Goal: Information Seeking & Learning: Find specific fact

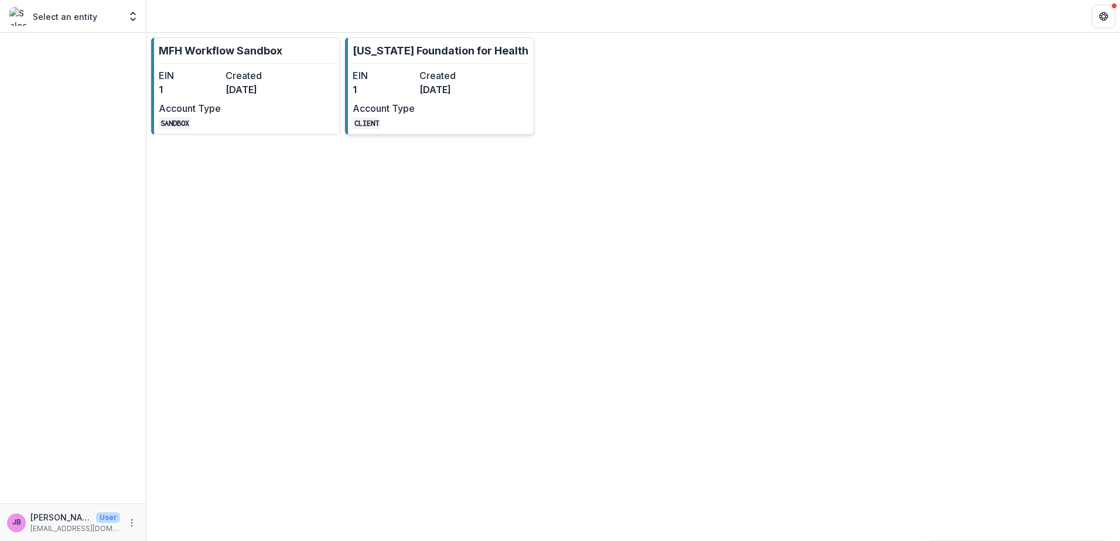
click at [432, 83] on dd "[DATE]" at bounding box center [450, 90] width 62 height 14
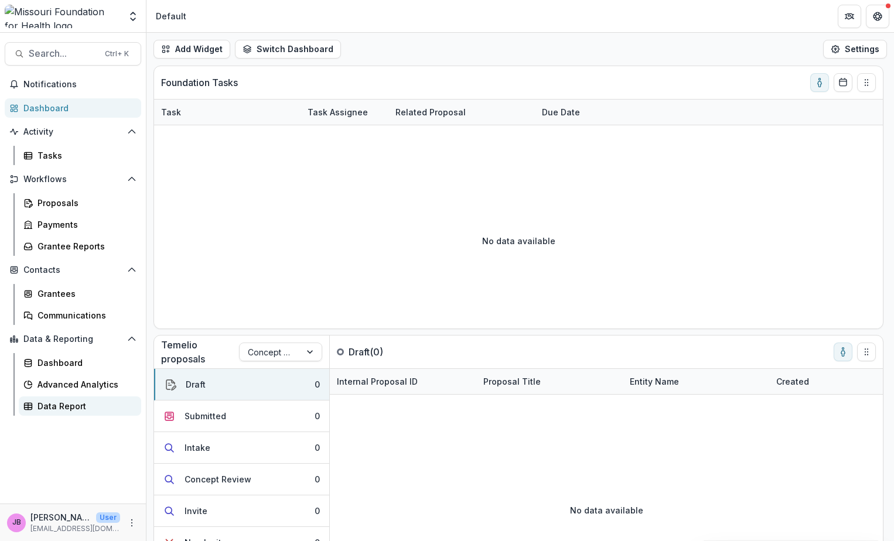
click at [59, 405] on div "Data Report" at bounding box center [84, 406] width 94 height 12
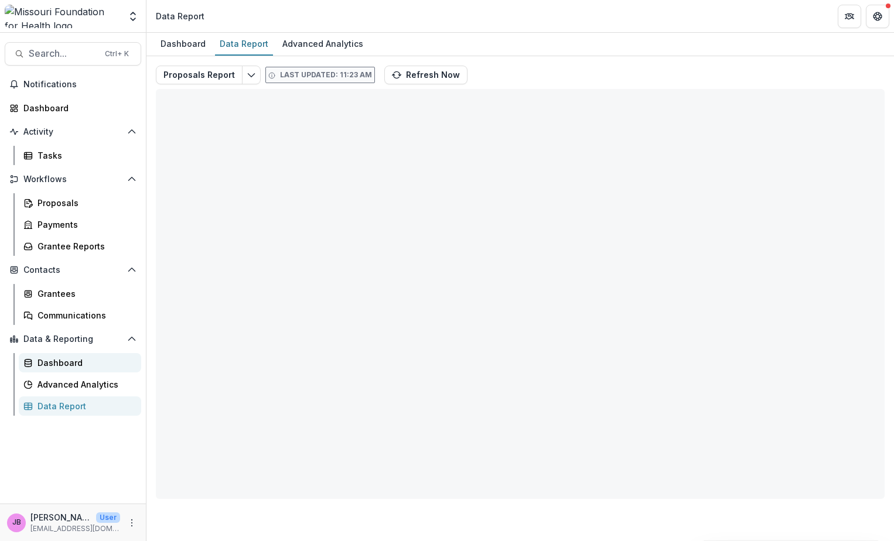
click at [71, 360] on div "Dashboard" at bounding box center [84, 363] width 94 height 12
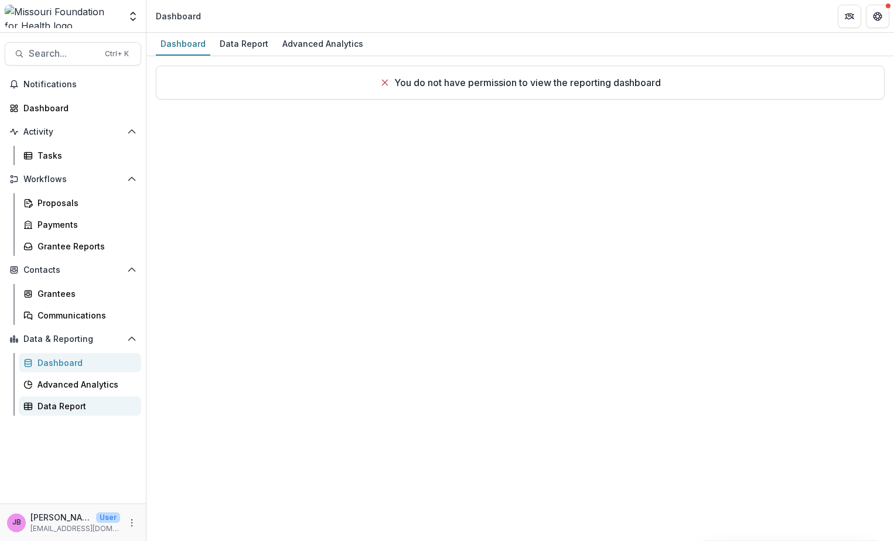
click at [50, 410] on div "Data Report" at bounding box center [84, 406] width 94 height 12
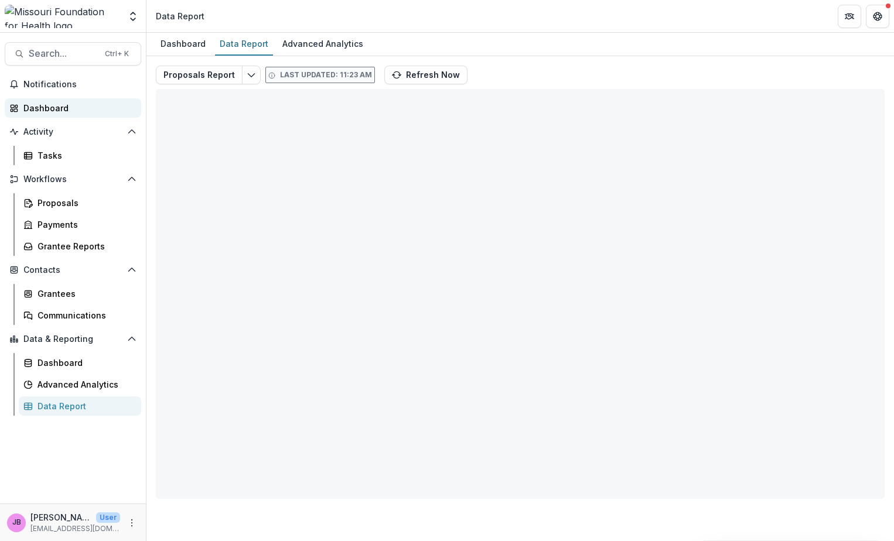
click at [46, 98] on link "Dashboard" at bounding box center [73, 107] width 136 height 19
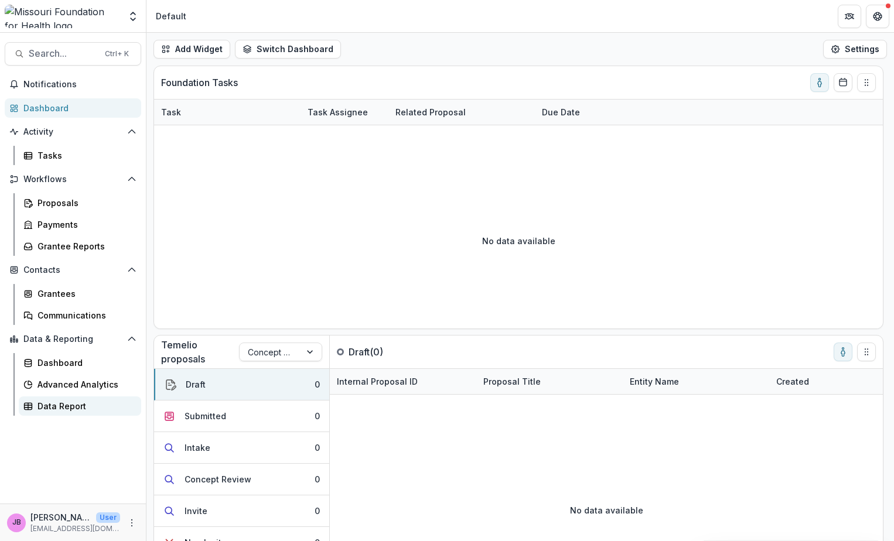
click at [53, 399] on link "Data Report" at bounding box center [80, 405] width 122 height 19
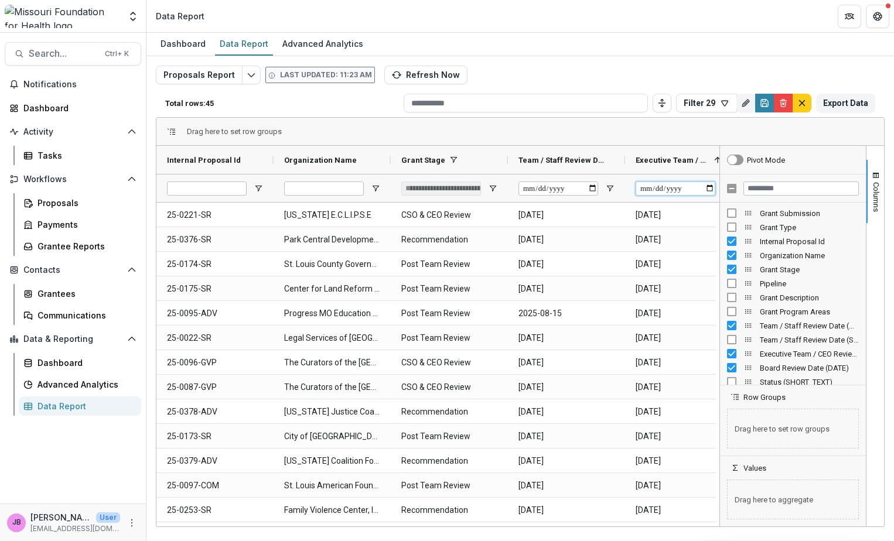
click at [710, 189] on input "Executive Team / CEO Review Date (DATE) Filter Input" at bounding box center [675, 189] width 80 height 14
type input "**********"
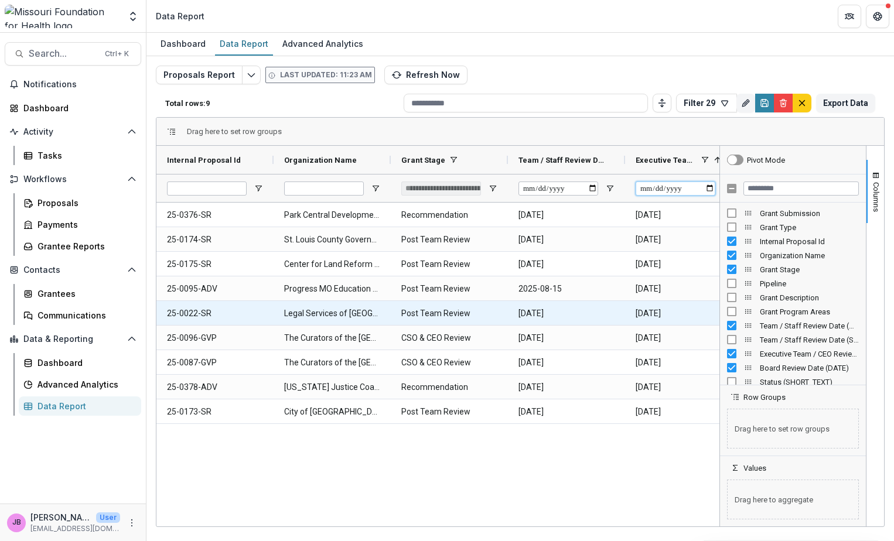
type input "**********"
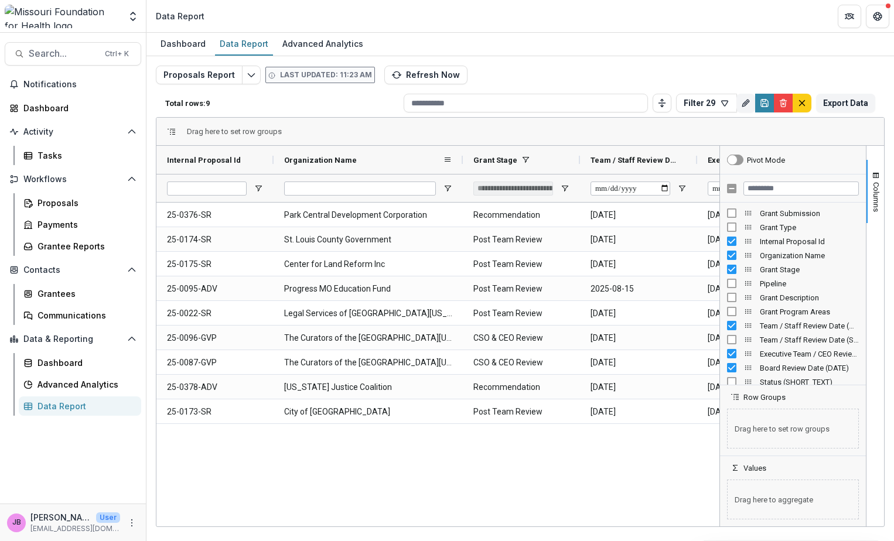
drag, startPoint x: 389, startPoint y: 159, endPoint x: 461, endPoint y: 160, distance: 72.0
click at [461, 160] on div at bounding box center [462, 160] width 5 height 28
click at [872, 210] on span "Columns" at bounding box center [875, 197] width 9 height 30
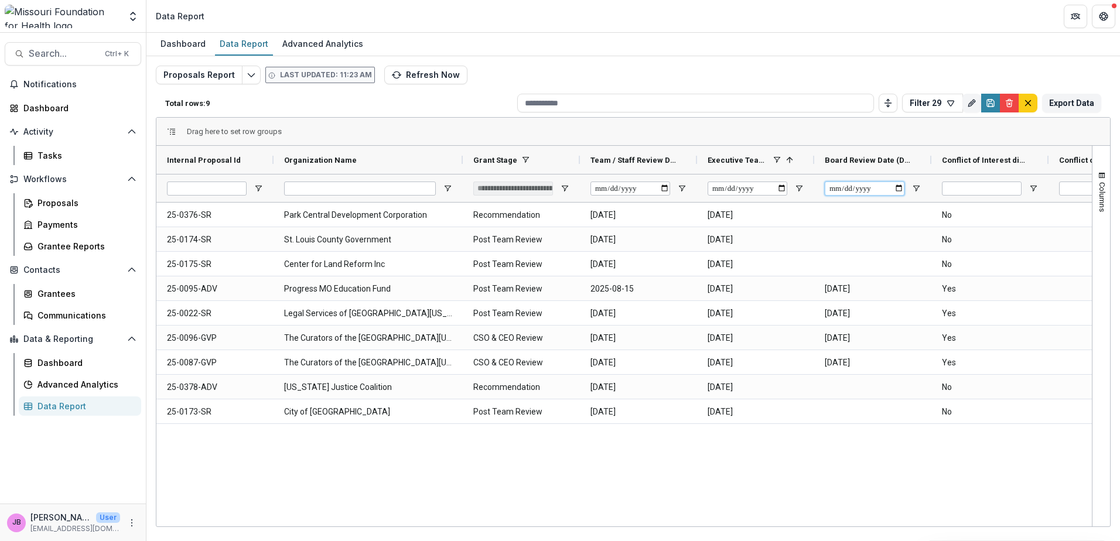
click at [898, 186] on input "Board Review Date (DATE) Filter Input" at bounding box center [864, 189] width 80 height 14
type input "**********"
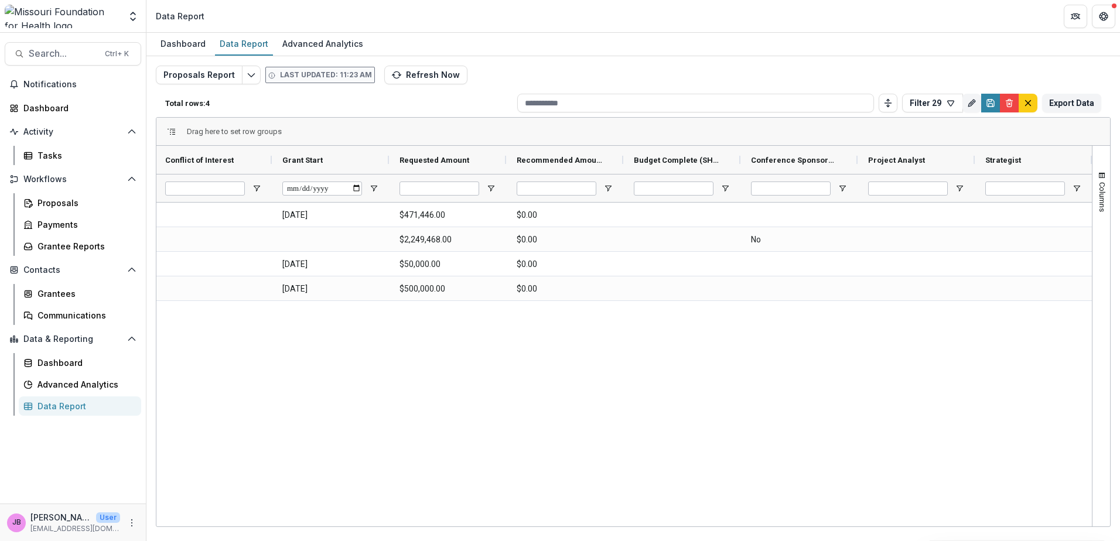
scroll to position [0, 825]
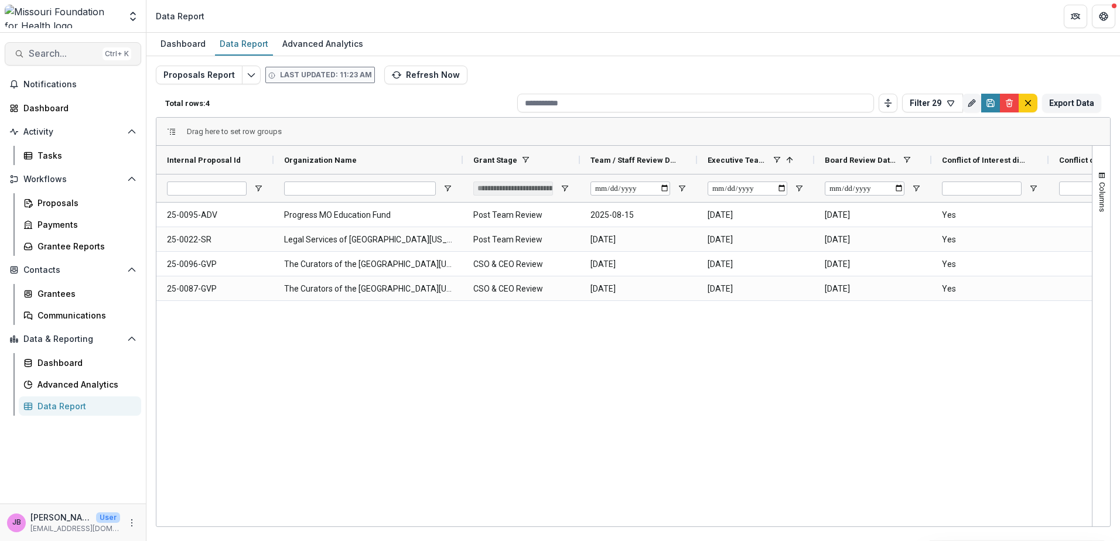
click at [67, 49] on span "Search..." at bounding box center [63, 53] width 69 height 11
type input "*******"
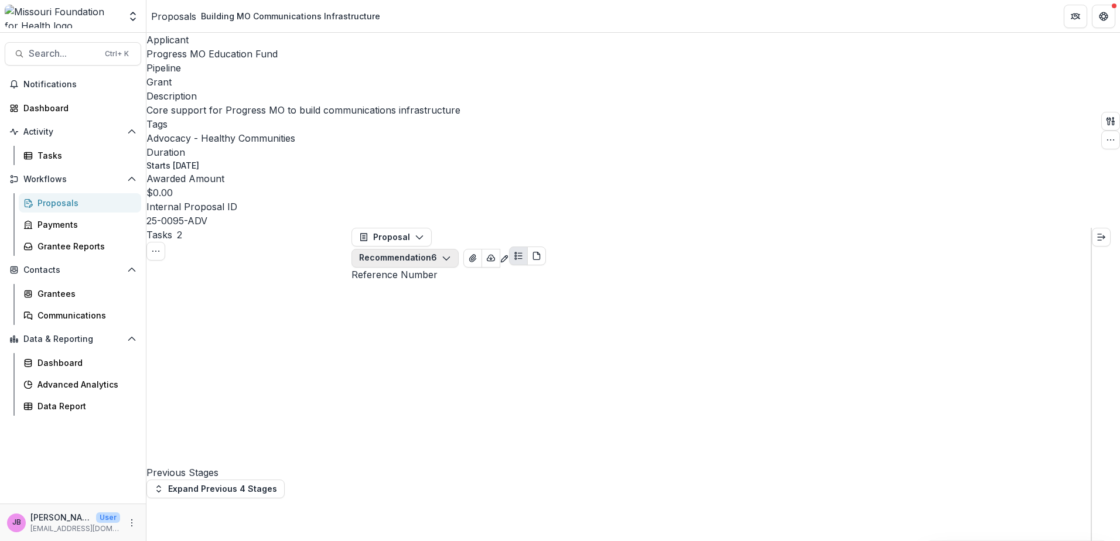
click at [451, 254] on icon "button" at bounding box center [446, 258] width 9 height 9
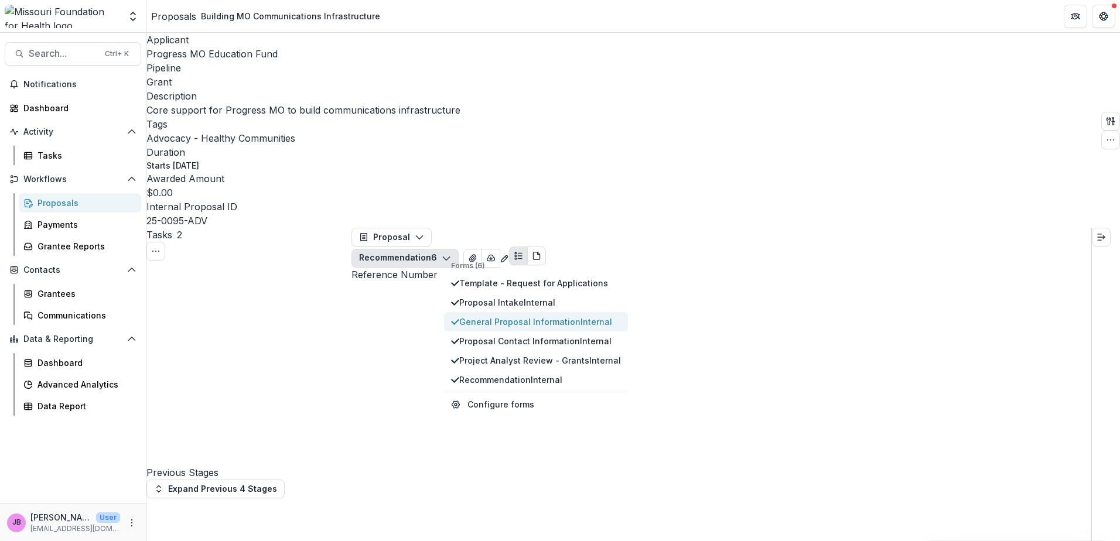
click at [505, 316] on span "General Proposal Information Internal" at bounding box center [540, 322] width 162 height 12
drag, startPoint x: 671, startPoint y: 491, endPoint x: 9, endPoint y: 428, distance: 664.7
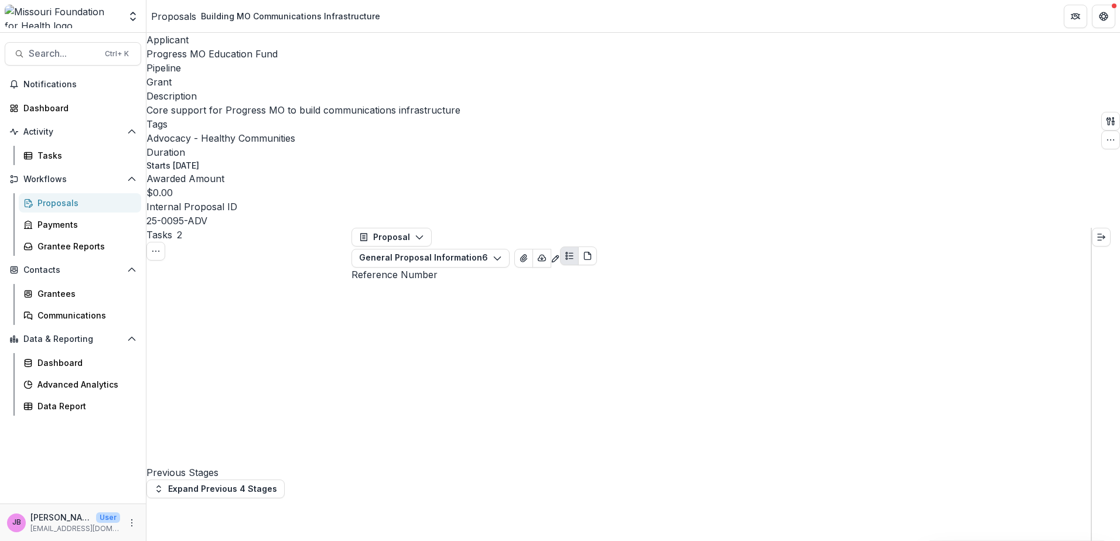
scroll to position [1698, 0]
drag, startPoint x: 566, startPoint y: 155, endPoint x: 366, endPoint y: 156, distance: 200.3
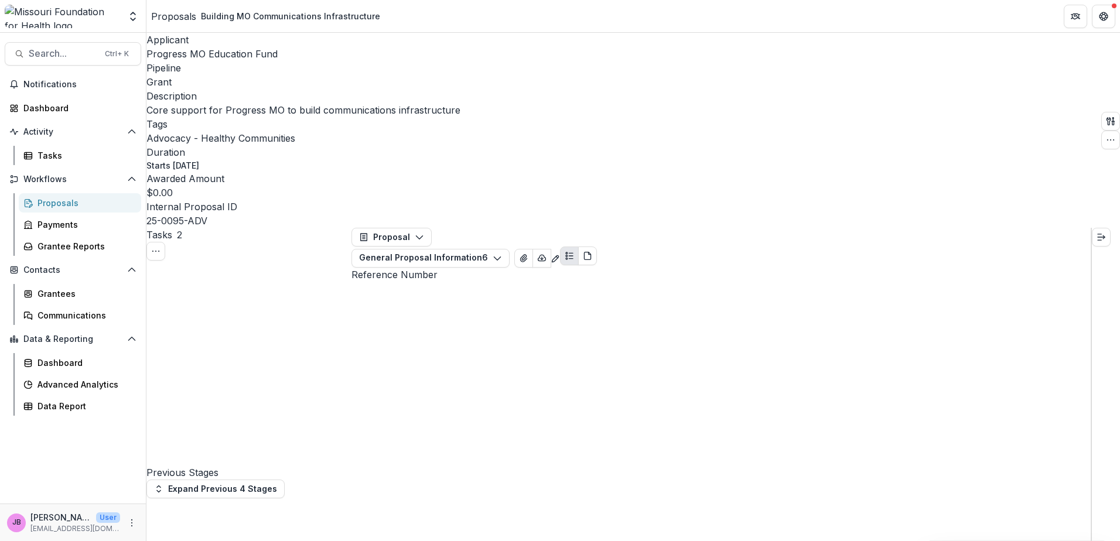
drag, startPoint x: 366, startPoint y: 156, endPoint x: 381, endPoint y: 155, distance: 14.7
copy p "Building MO Communications Infrastructure"
drag, startPoint x: 696, startPoint y: 434, endPoint x: 364, endPoint y: 443, distance: 332.7
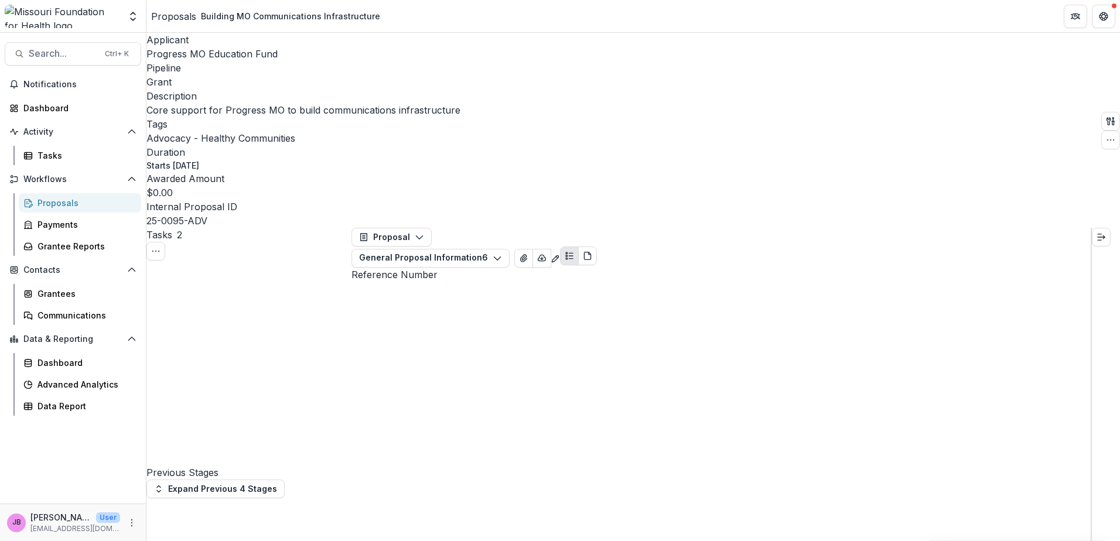
drag, startPoint x: 364, startPoint y: 443, endPoint x: 401, endPoint y: 437, distance: 37.4
copy p "**********"
click at [52, 55] on span "Search..." at bounding box center [63, 53] width 69 height 11
drag, startPoint x: 321, startPoint y: 370, endPoint x: 341, endPoint y: 367, distance: 20.2
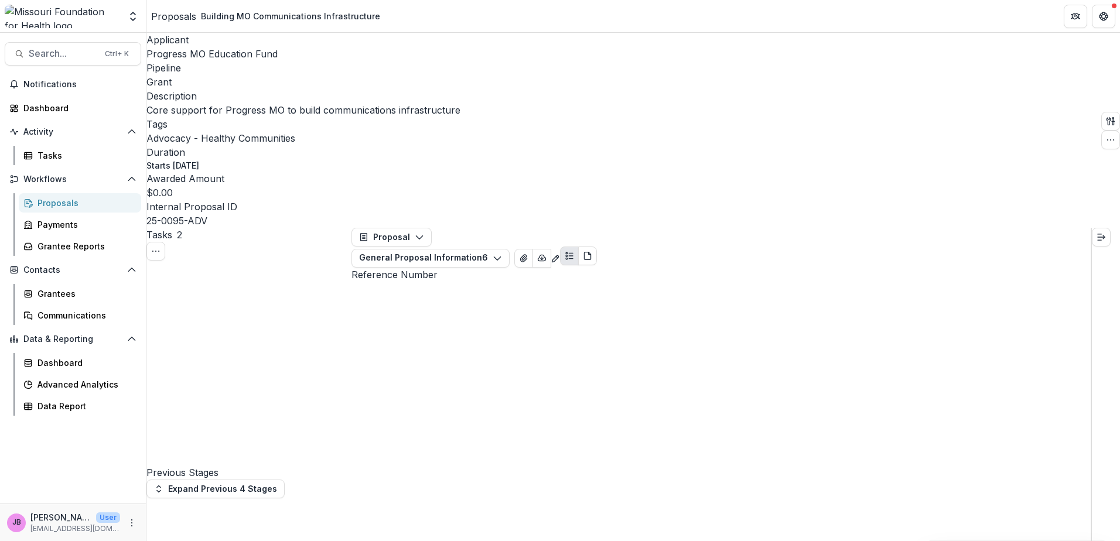
click at [502, 254] on icon "button" at bounding box center [496, 258] width 9 height 9
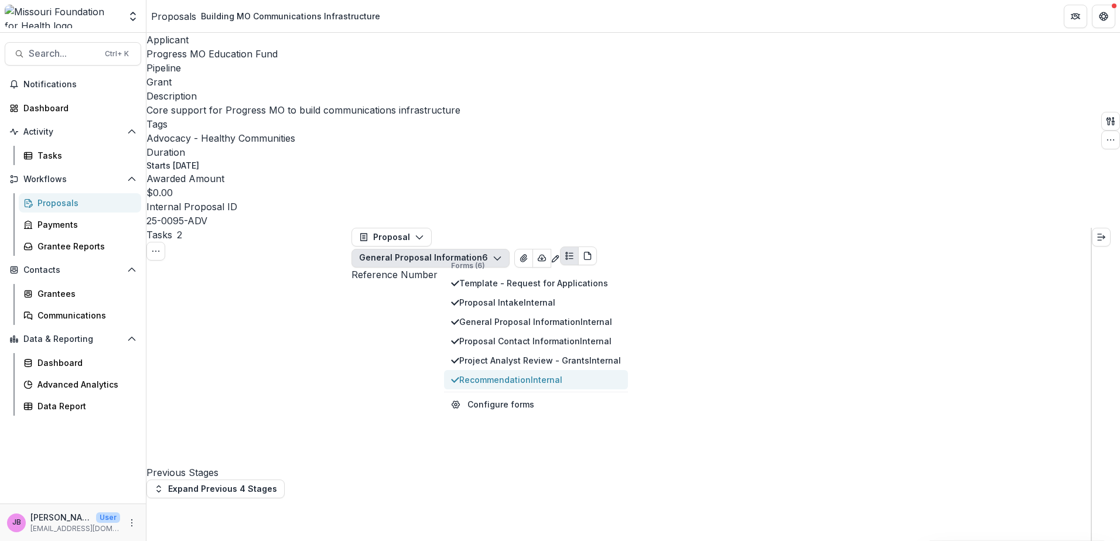
click at [480, 374] on span "Recommendation Internal" at bounding box center [540, 380] width 162 height 12
drag, startPoint x: 366, startPoint y: 505, endPoint x: 1042, endPoint y: 520, distance: 676.5
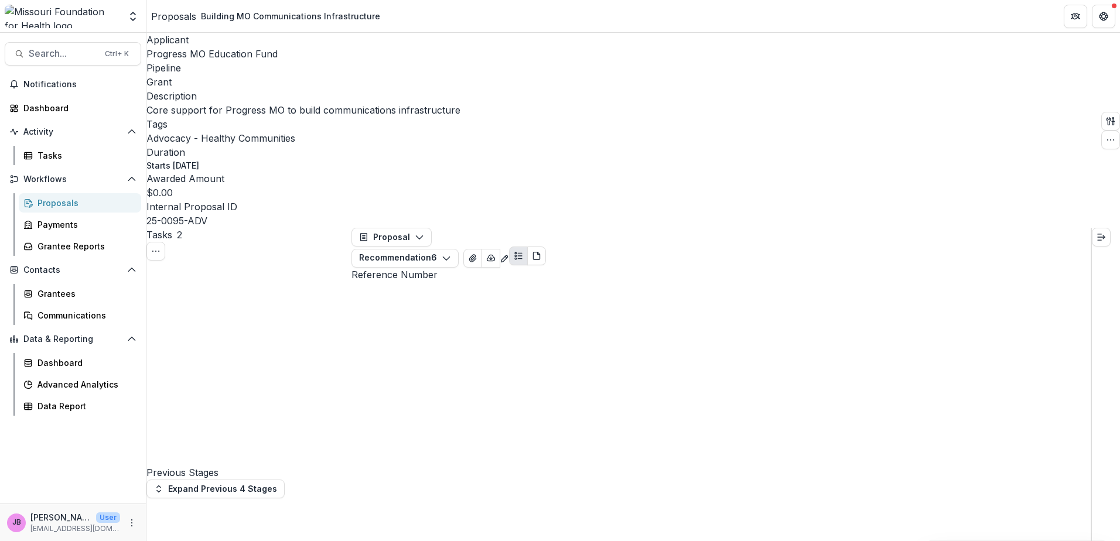
copy p "This project aligns with all three levers of change - activating people with li…"
click at [61, 401] on div "Data Report" at bounding box center [84, 406] width 94 height 12
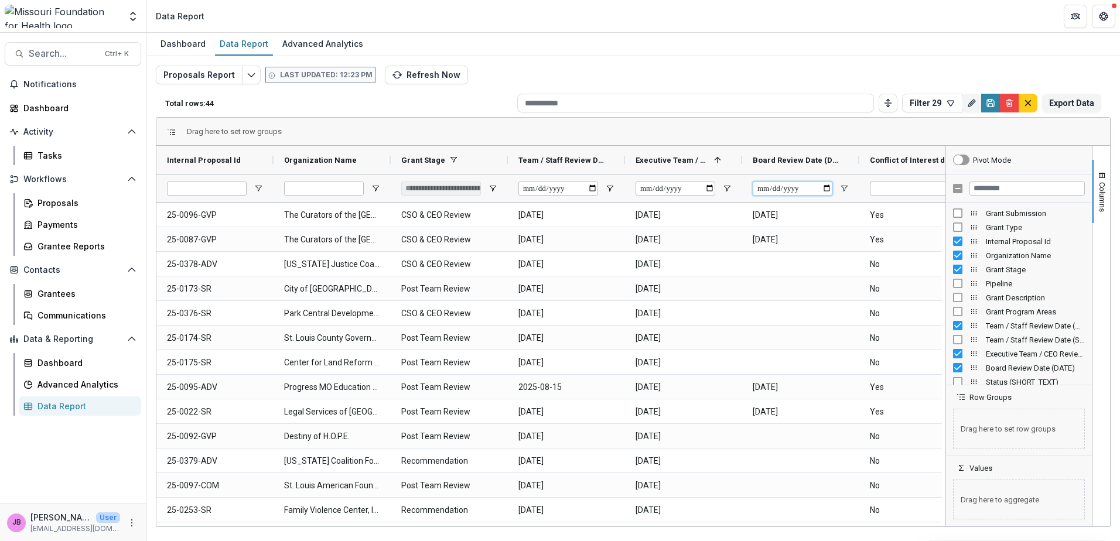
click at [831, 189] on input "Board Review Date (DATE) Filter Input" at bounding box center [792, 189] width 80 height 14
type input "**********"
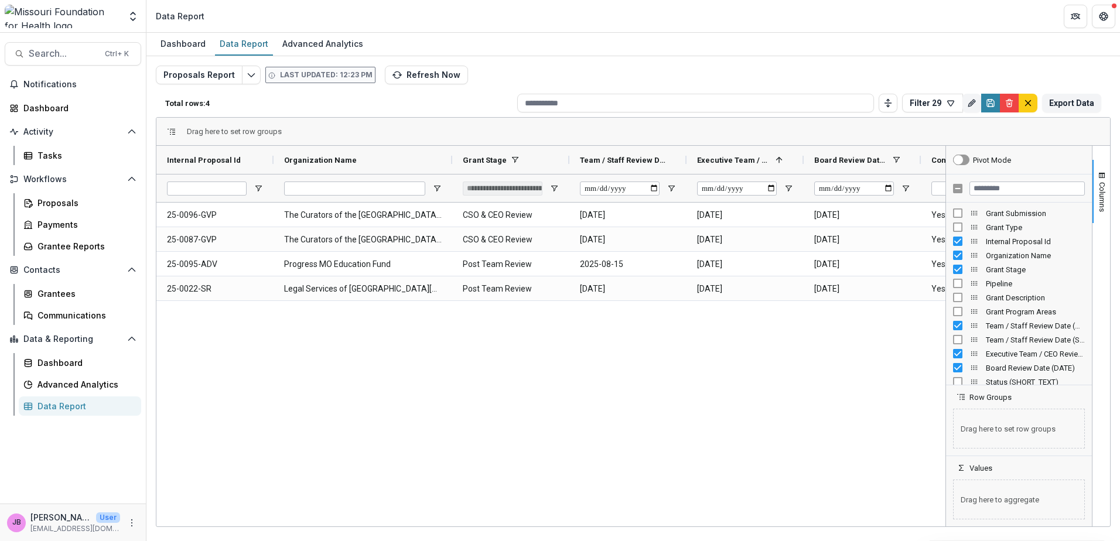
drag, startPoint x: 391, startPoint y: 156, endPoint x: 452, endPoint y: 204, distance: 78.4
click at [452, 204] on div "Internal Proposal Id Organization Name Grant Stage" at bounding box center [550, 336] width 789 height 381
click at [412, 214] on Name-1669 "The Curators of the [GEOGRAPHIC_DATA][US_STATE]" at bounding box center [363, 215] width 158 height 24
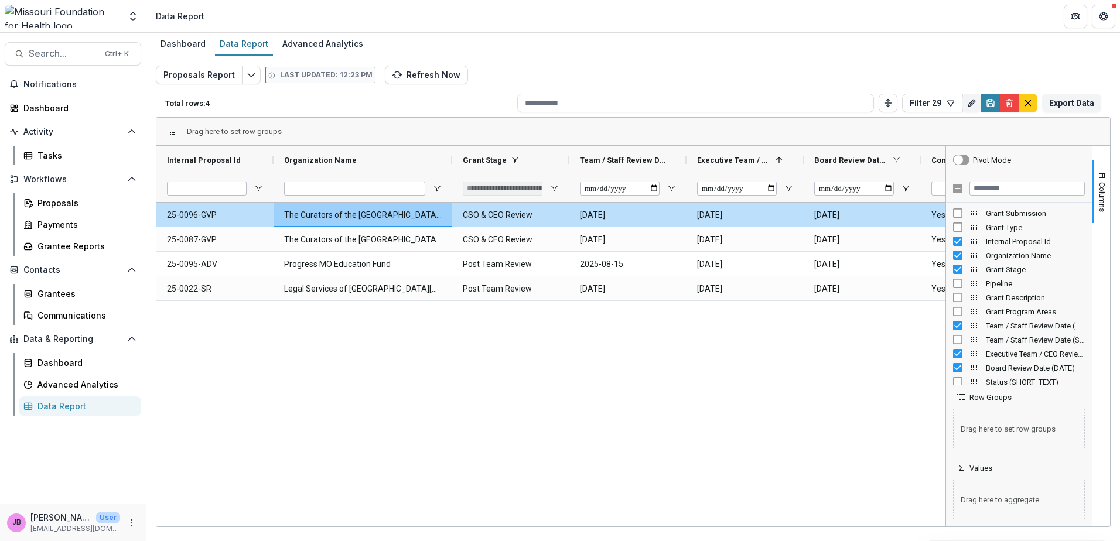
drag, startPoint x: 436, startPoint y: 522, endPoint x: 514, endPoint y: 522, distance: 77.9
click at [560, 519] on div "25-0096-GVP The Curators of the University of [US_STATE] CSO & CEO Review [DATE…" at bounding box center [550, 363] width 789 height 320
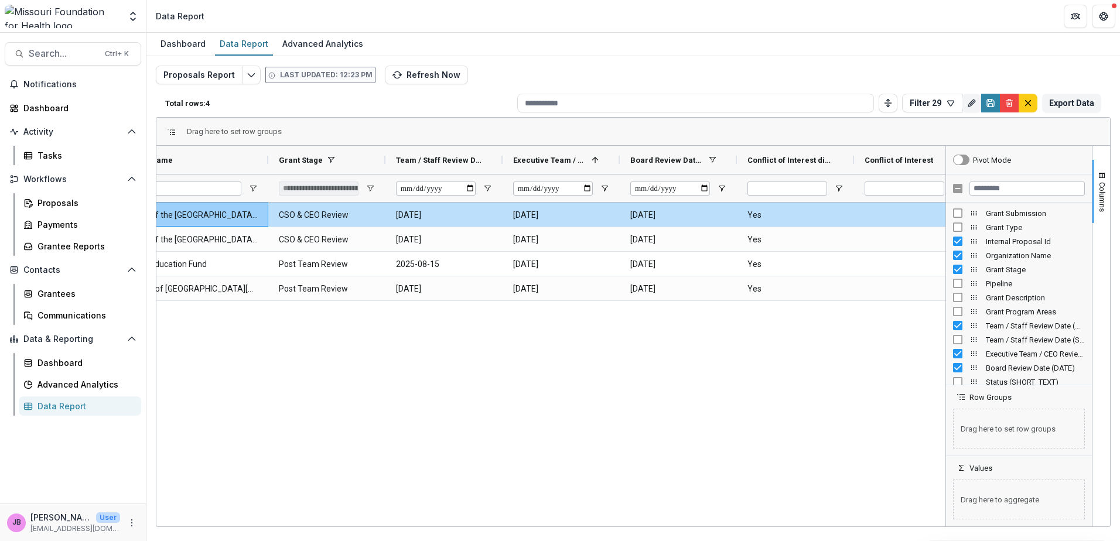
scroll to position [0, 277]
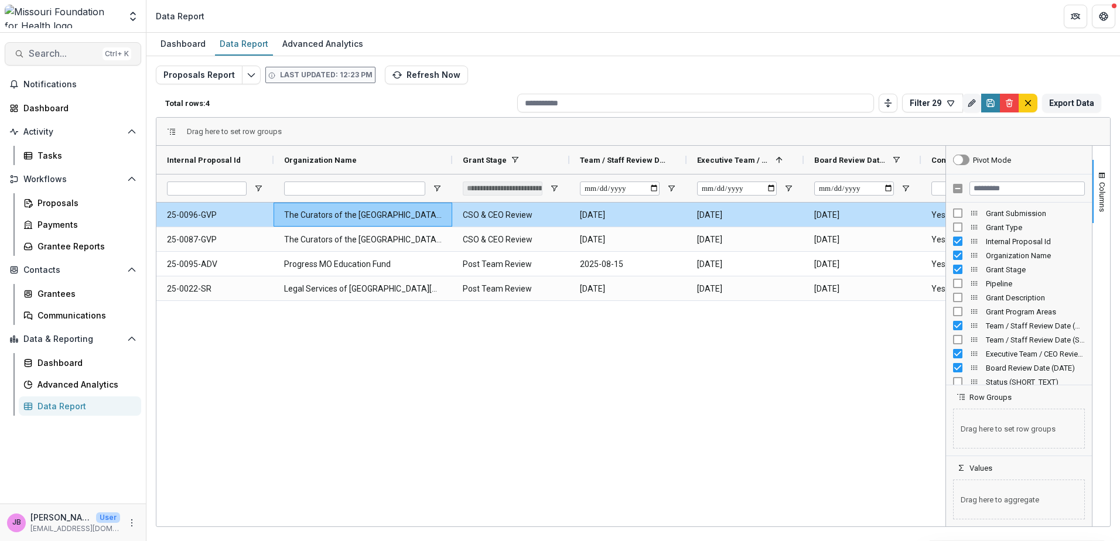
click at [52, 54] on span "Search..." at bounding box center [63, 53] width 69 height 11
type input "*******"
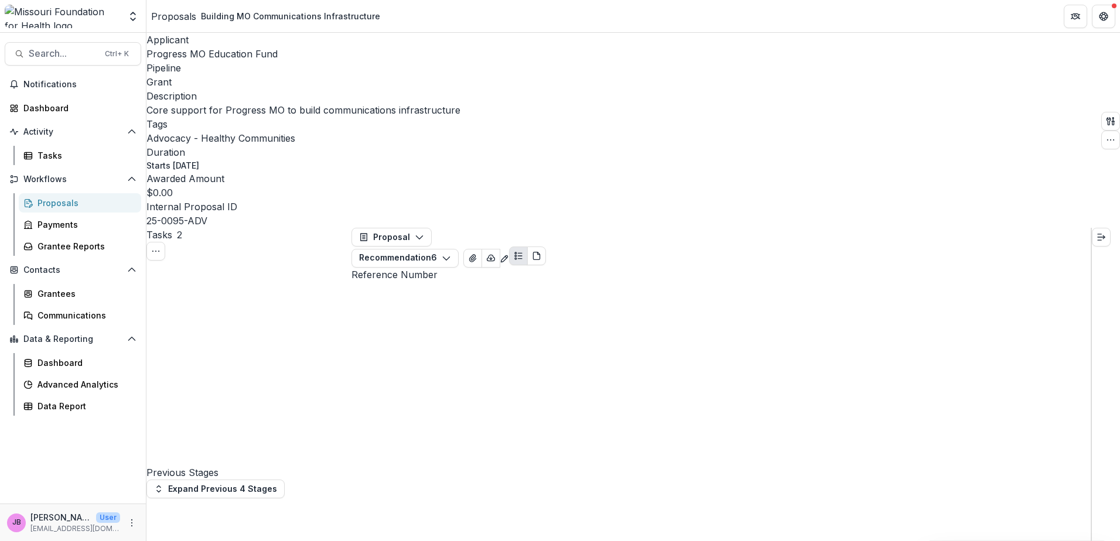
click at [49, 41] on div "Search... Ctrl + K Notifications Dashboard Activity Tasks Workflows Proposals P…" at bounding box center [73, 287] width 146 height 508
click at [46, 49] on span "Search..." at bounding box center [63, 53] width 69 height 11
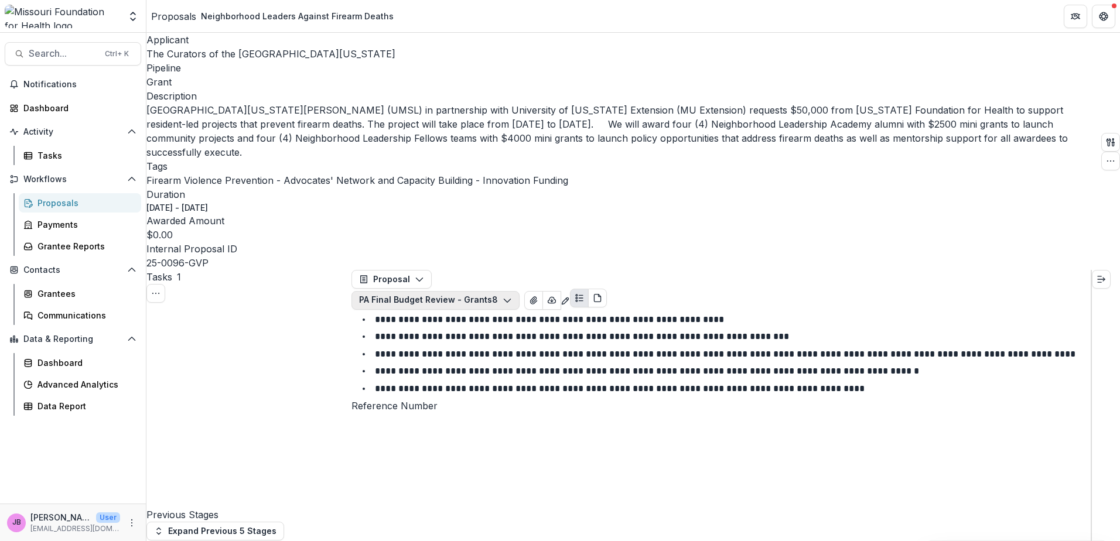
click at [519, 291] on button "PA Final Budget Review - Grants 8" at bounding box center [435, 300] width 168 height 19
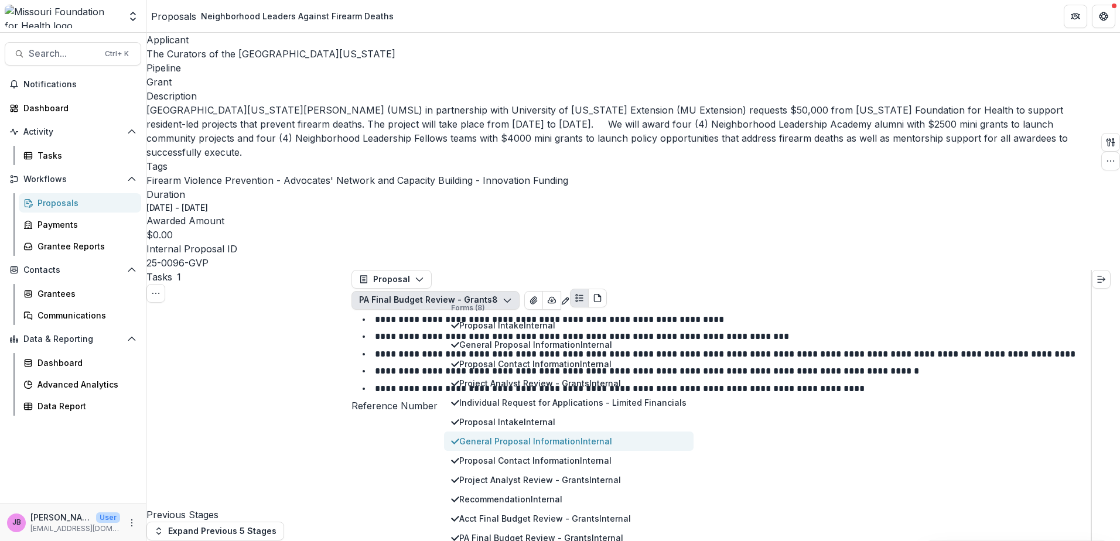
click at [532, 435] on span "General Proposal Information Internal" at bounding box center [572, 441] width 227 height 12
